Goal: Transaction & Acquisition: Book appointment/travel/reservation

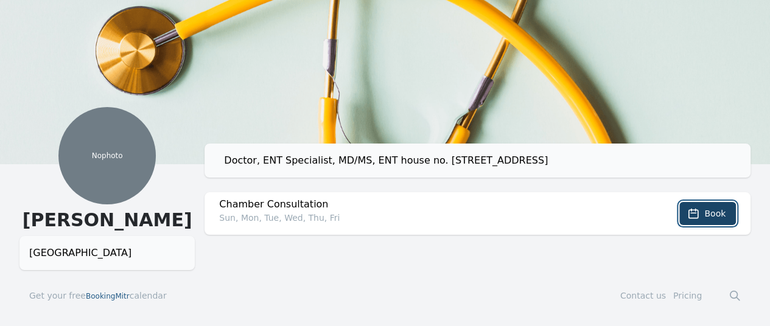
click at [699, 213] on icon at bounding box center [693, 213] width 12 height 12
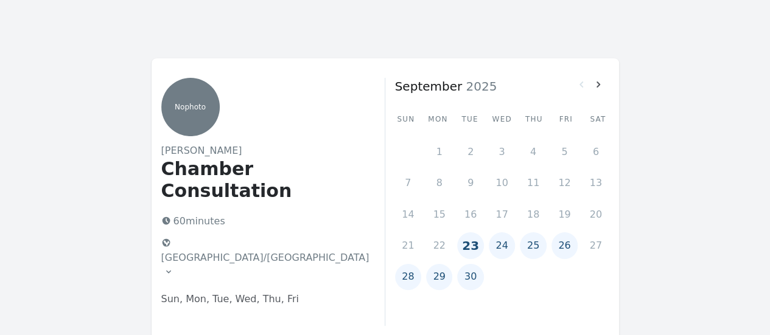
click at [409, 280] on button "28" at bounding box center [408, 277] width 26 height 26
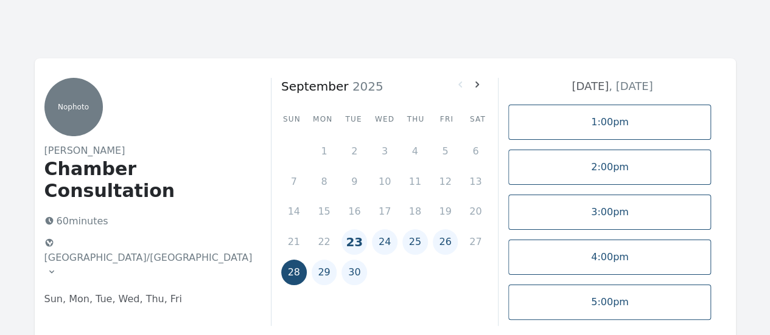
click at [57, 267] on icon at bounding box center [52, 272] width 10 height 10
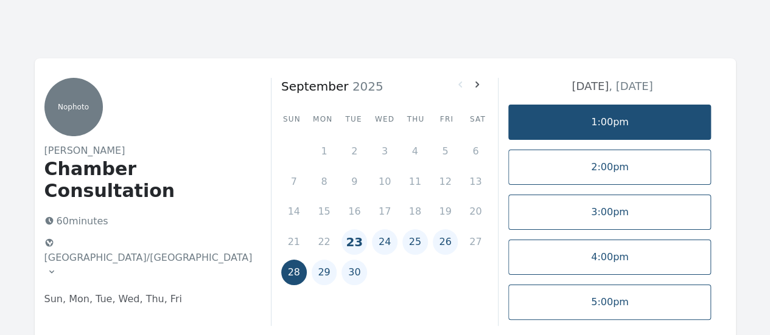
click at [593, 129] on link "1:00pm" at bounding box center [609, 122] width 203 height 35
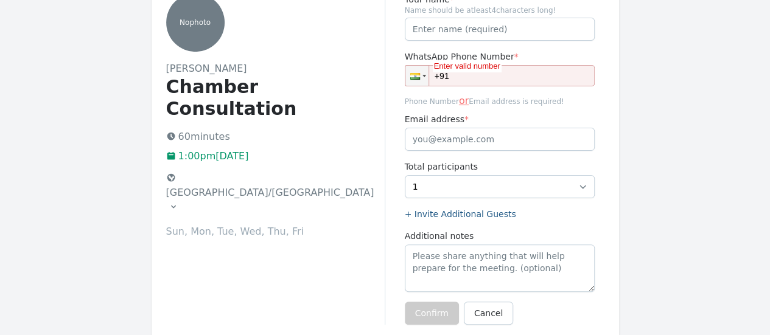
scroll to position [61, 0]
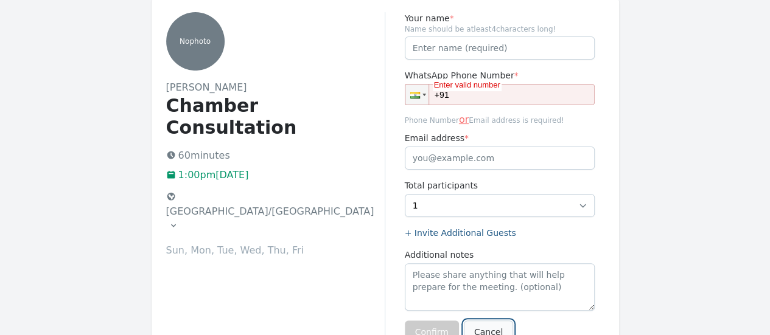
click at [487, 325] on link "Cancel" at bounding box center [488, 332] width 49 height 23
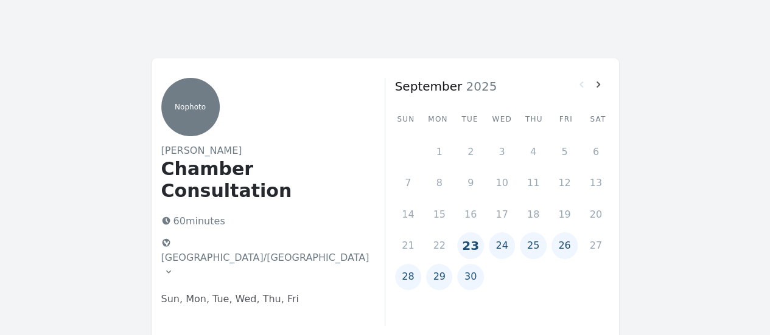
click at [404, 282] on button "28" at bounding box center [408, 277] width 26 height 26
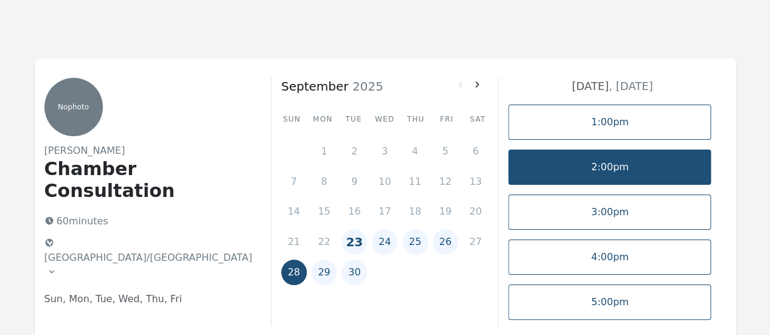
click at [562, 173] on link "2:00pm" at bounding box center [609, 167] width 203 height 35
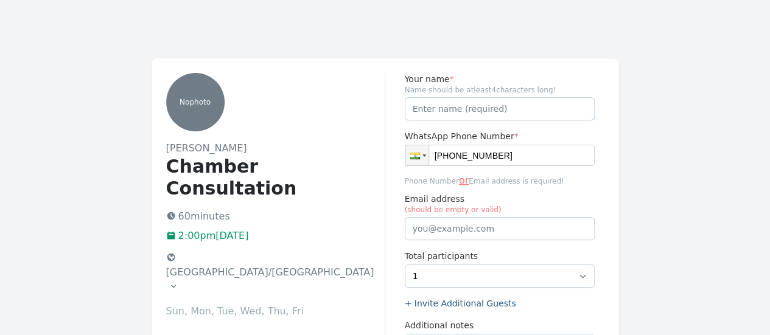
type input "[PHONE_NUMBER]"
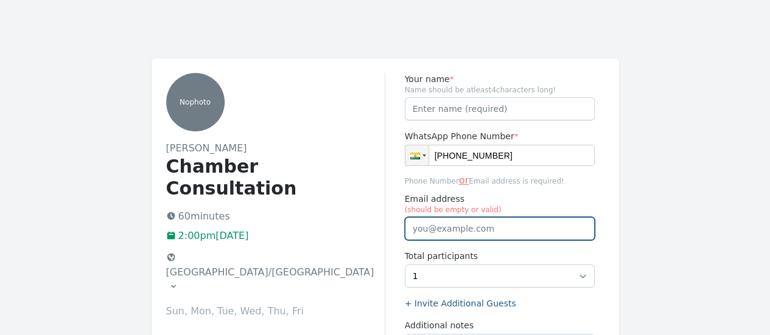
click at [420, 222] on input "Email address (should be empty or valid)" at bounding box center [500, 228] width 190 height 23
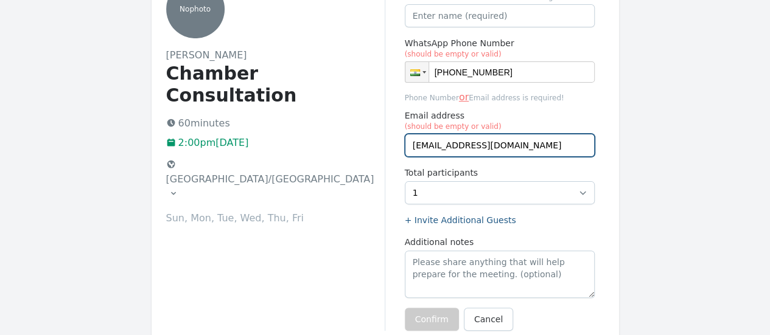
scroll to position [122, 0]
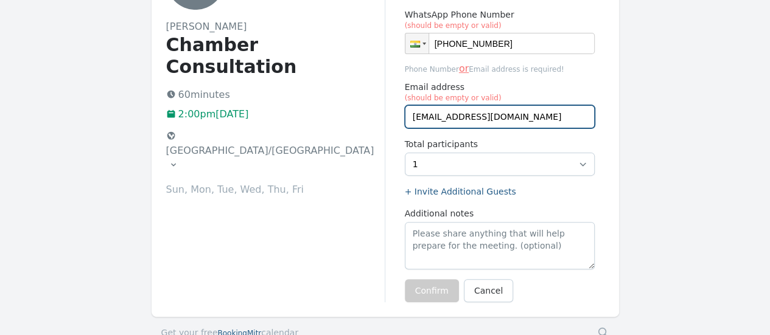
type input "[EMAIL_ADDRESS][DOMAIN_NAME]"
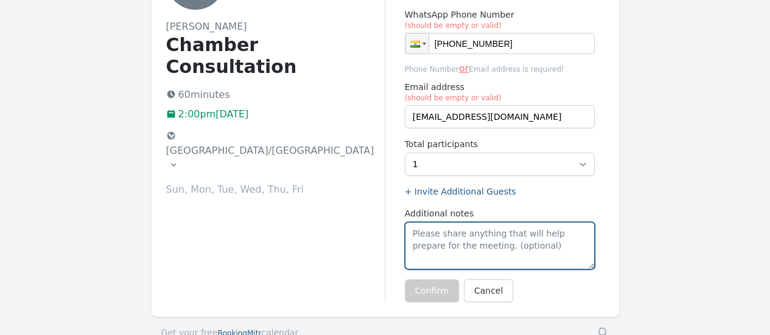
click at [451, 245] on textarea "Additional notes" at bounding box center [500, 245] width 190 height 47
click at [542, 237] on textarea "Additional notes" at bounding box center [500, 245] width 190 height 47
type textarea "k"
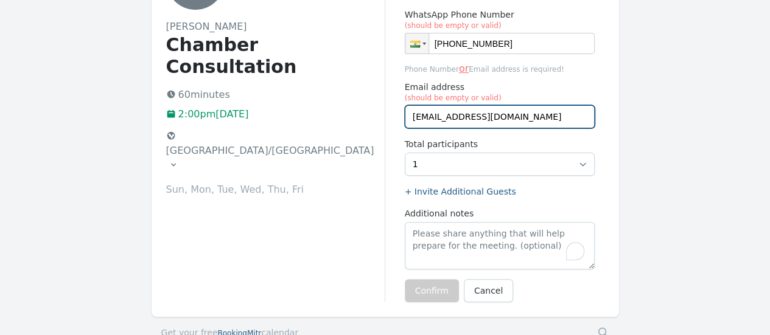
click at [519, 116] on input "[EMAIL_ADDRESS][DOMAIN_NAME]" at bounding box center [500, 116] width 190 height 23
drag, startPoint x: 467, startPoint y: 104, endPoint x: 341, endPoint y: 102, distance: 126.0
click at [341, 102] on div "No photo [PERSON_NAME] Chamber Consultation 60 minutes 2:00pm[DATE] [GEOGRAPHIC…" at bounding box center [384, 127] width 467 height 380
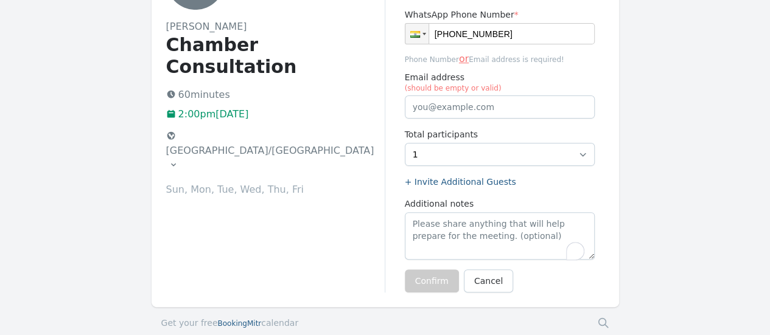
click at [340, 228] on div "No photo [PERSON_NAME] Chamber Consultation 60 minutes 2:00pm[DATE] [GEOGRAPHIC…" at bounding box center [275, 121] width 219 height 341
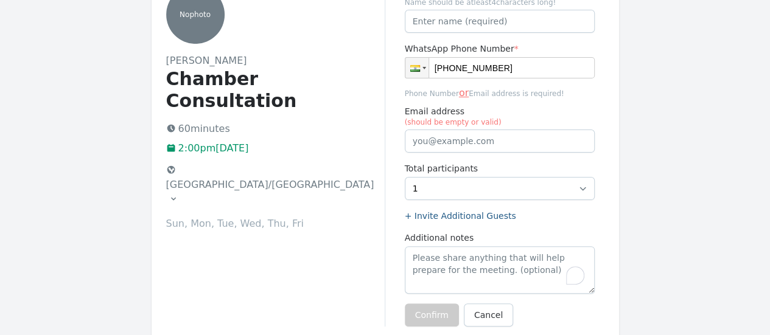
scroll to position [0, 0]
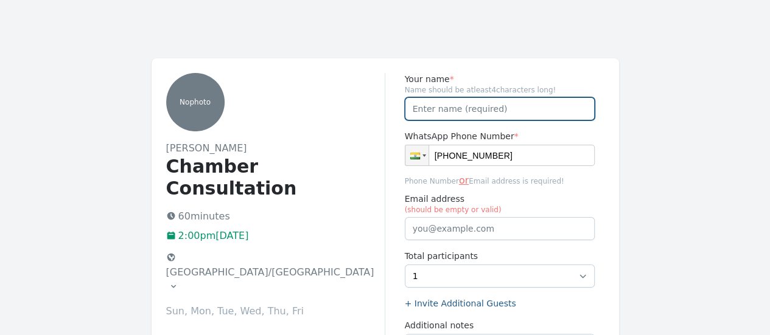
click at [423, 106] on input "Your name *" at bounding box center [500, 108] width 190 height 23
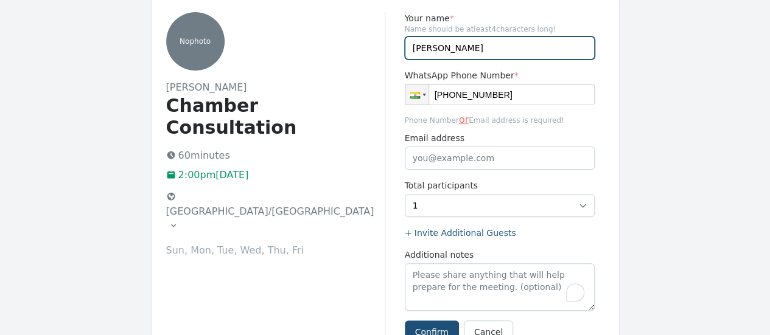
scroll to position [122, 0]
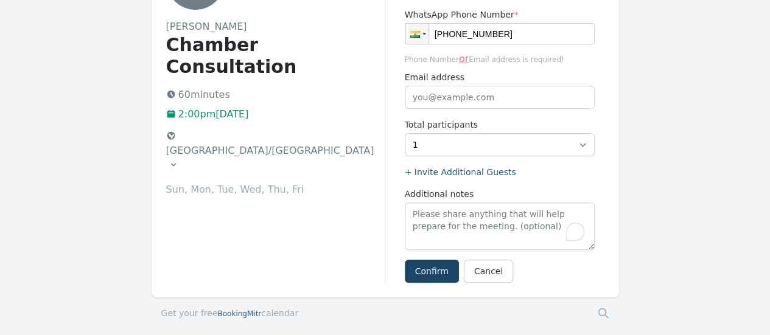
type input "[PERSON_NAME]"
click at [433, 272] on button "Confirm" at bounding box center [432, 271] width 54 height 23
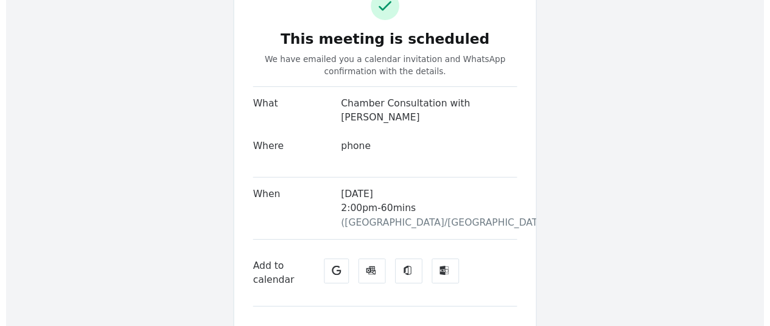
scroll to position [61, 0]
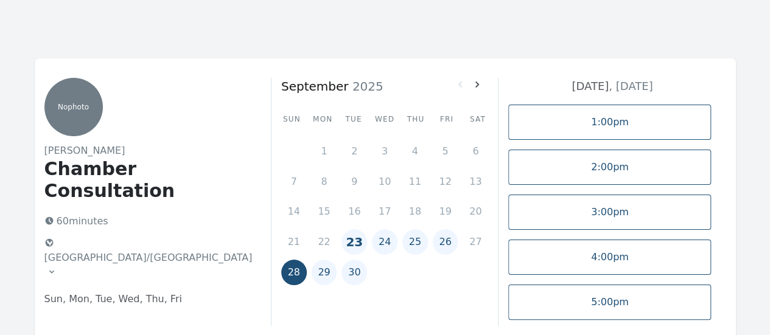
click at [352, 245] on button "23" at bounding box center [354, 242] width 26 height 26
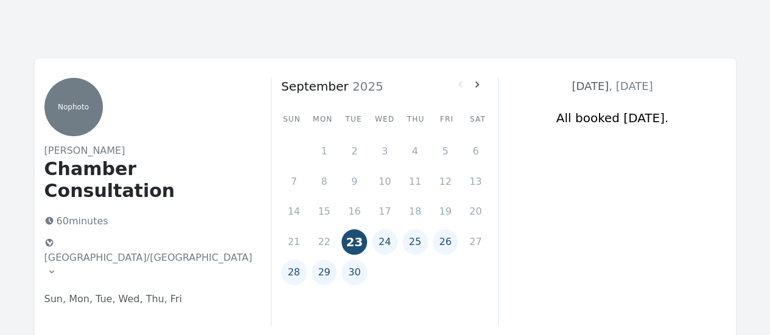
click at [383, 249] on button "24" at bounding box center [385, 242] width 26 height 26
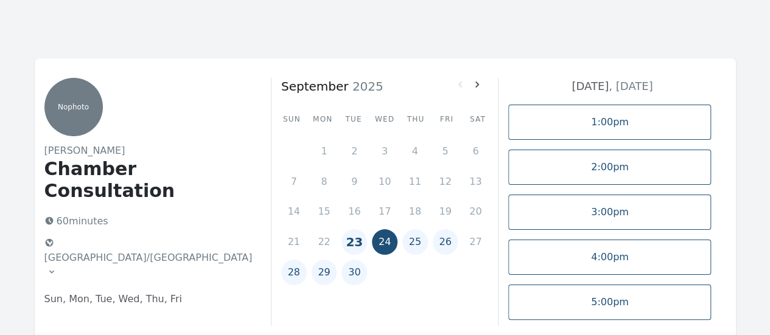
click at [357, 246] on button "23" at bounding box center [354, 242] width 26 height 26
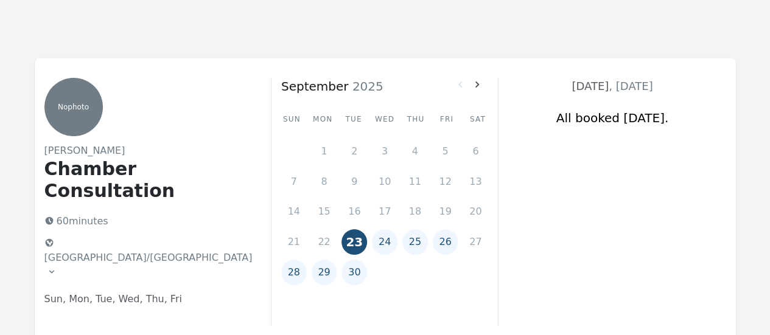
click at [414, 248] on button "25" at bounding box center [415, 242] width 26 height 26
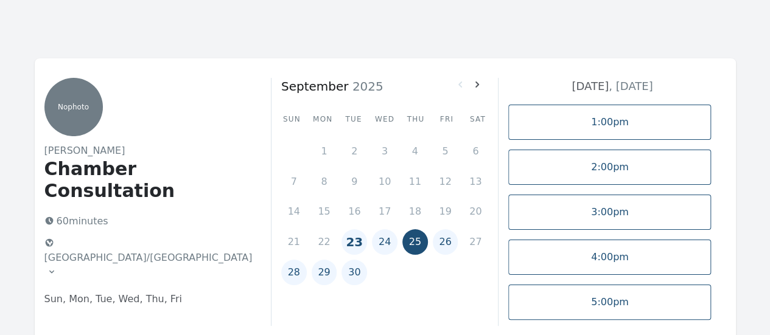
click at [443, 248] on button "26" at bounding box center [446, 242] width 26 height 26
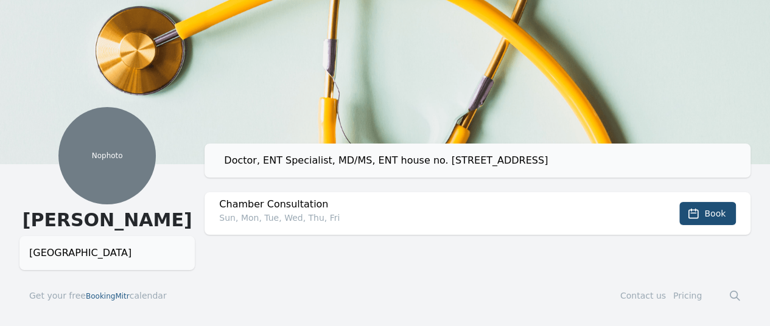
scroll to position [19, 0]
